Goal: Task Accomplishment & Management: Manage account settings

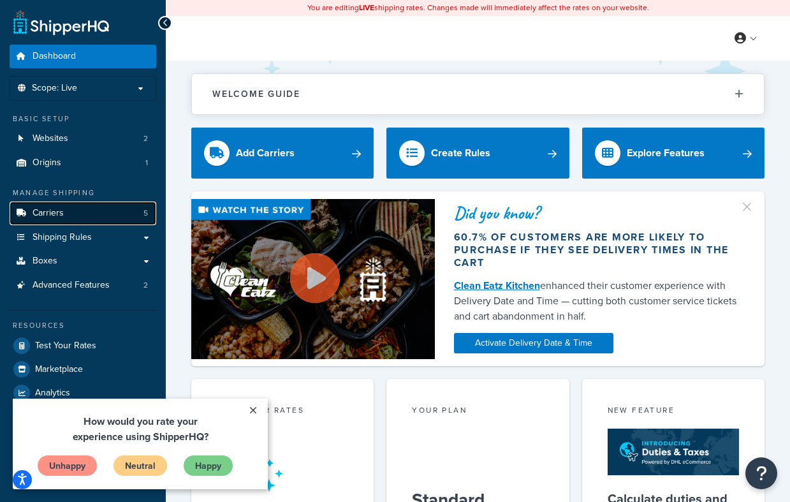
click at [52, 210] on span "Carriers" at bounding box center [48, 213] width 31 height 11
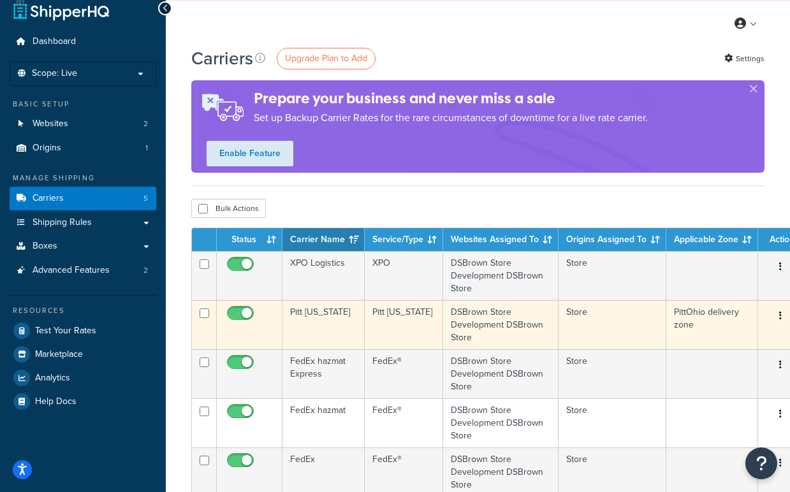
scroll to position [64, 0]
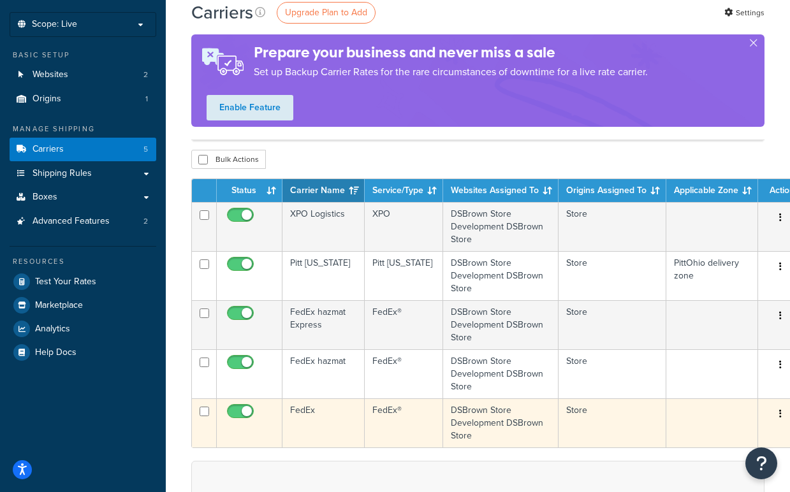
click at [300, 407] on td "FedEx" at bounding box center [323, 422] width 82 height 49
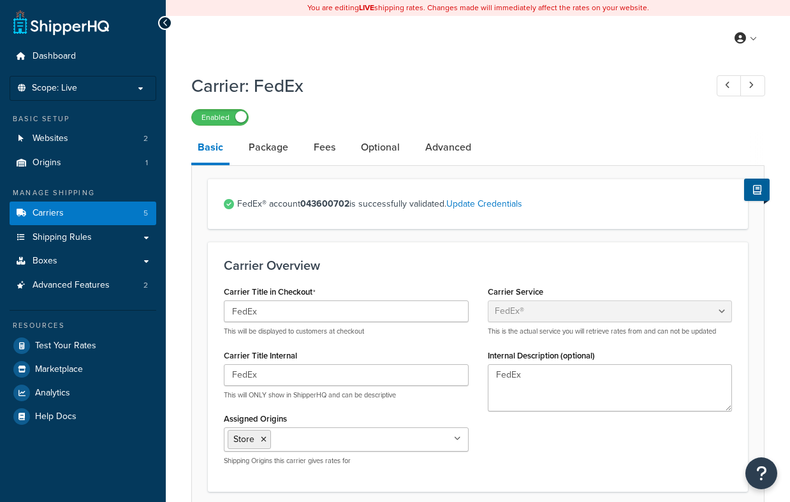
select select "fedEx"
select select "REGULAR_PICKUP"
select select "YOUR_PACKAGING"
drag, startPoint x: 349, startPoint y: 202, endPoint x: 303, endPoint y: 199, distance: 46.0
click at [303, 199] on strong "043600702" at bounding box center [324, 203] width 49 height 13
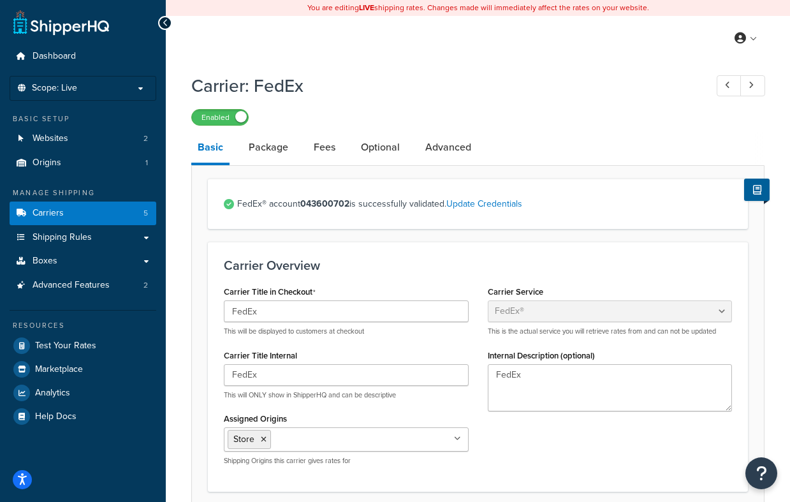
click at [537, 203] on span "FedEx® account 043600702 is successfully validated. Update Credentials" at bounding box center [484, 204] width 495 height 18
click at [265, 151] on link "Package" at bounding box center [268, 147] width 52 height 31
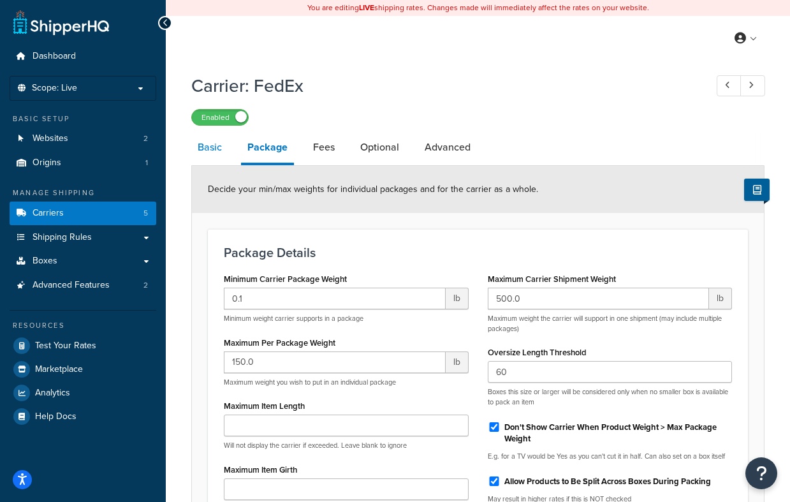
click at [223, 149] on link "Basic" at bounding box center [209, 147] width 37 height 31
select select "fedEx"
select select "REGULAR_PICKUP"
select select "YOUR_PACKAGING"
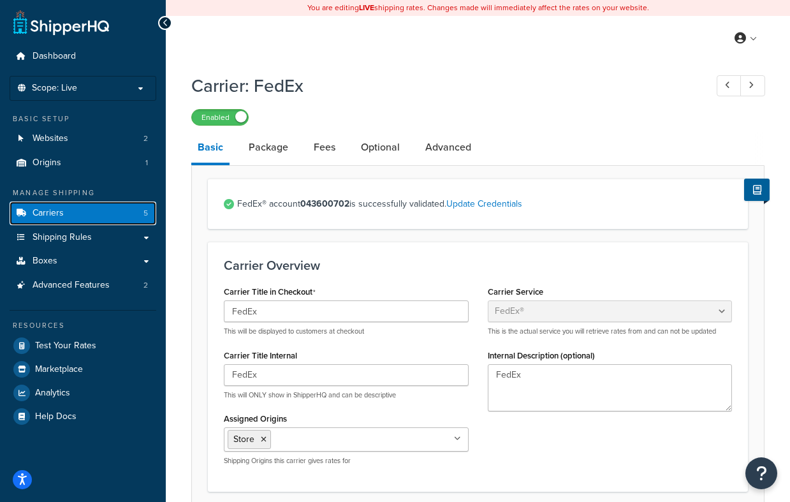
click at [57, 210] on span "Carriers" at bounding box center [48, 213] width 31 height 11
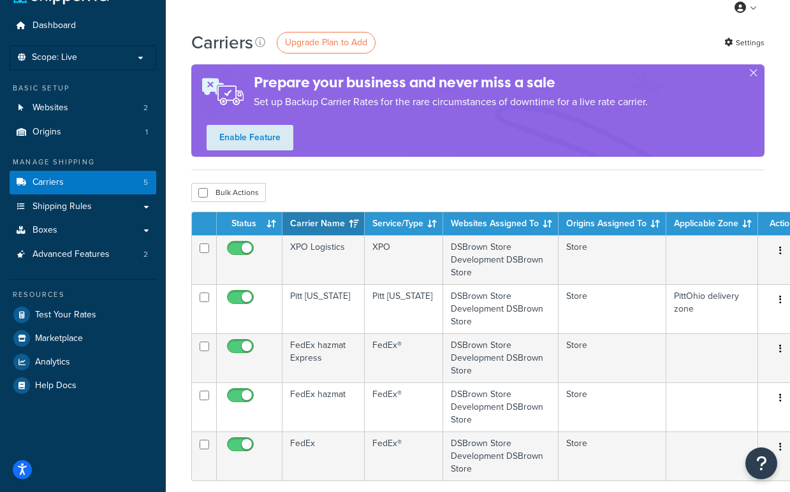
scroll to position [36, 0]
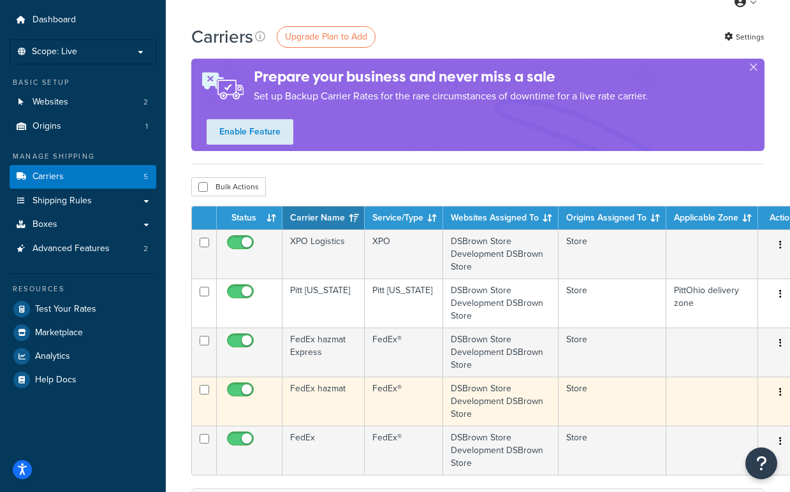
click at [324, 387] on td "FedEx hazmat" at bounding box center [323, 401] width 82 height 49
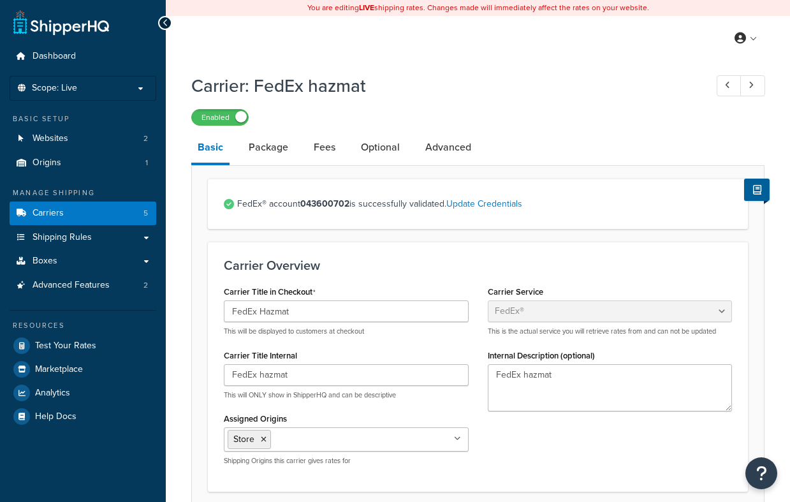
select select "fedEx"
select select "REGULAR_PICKUP"
select select "YOUR_PACKAGING"
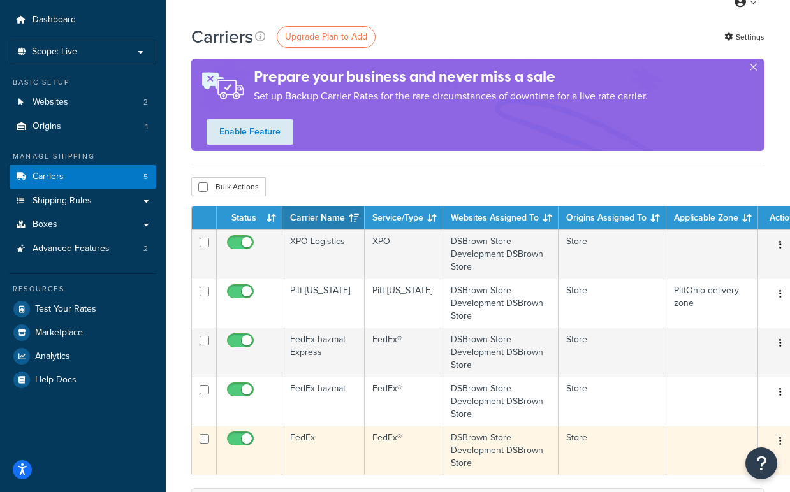
click at [307, 435] on td "FedEx" at bounding box center [323, 450] width 82 height 49
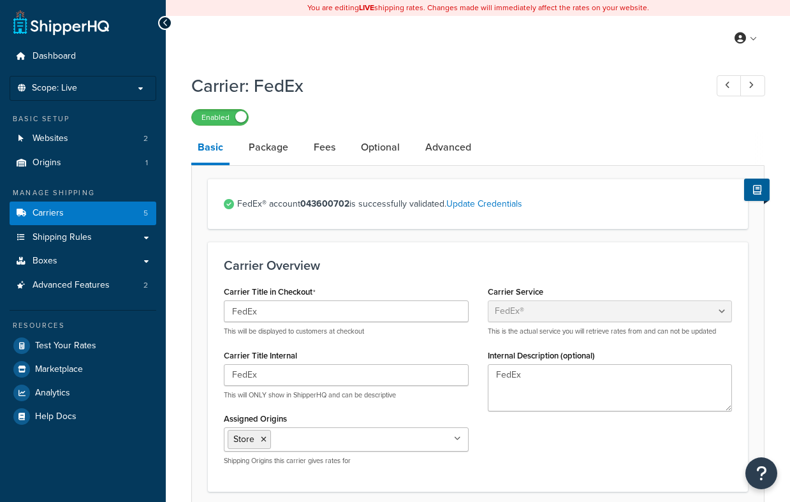
select select "fedEx"
select select "REGULAR_PICKUP"
select select "YOUR_PACKAGING"
